Goal: Go to known website: Access a specific website the user already knows

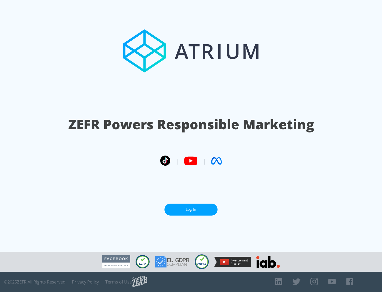
click at [191, 209] on link "Log In" at bounding box center [190, 209] width 53 height 12
